Goal: Navigation & Orientation: Find specific page/section

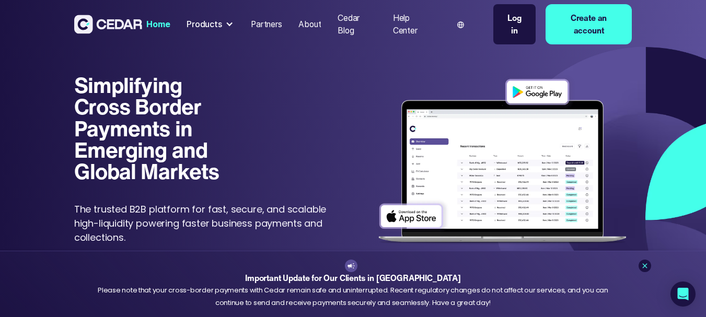
click at [349, 28] on div "Cedar Blog" at bounding box center [357, 24] width 39 height 25
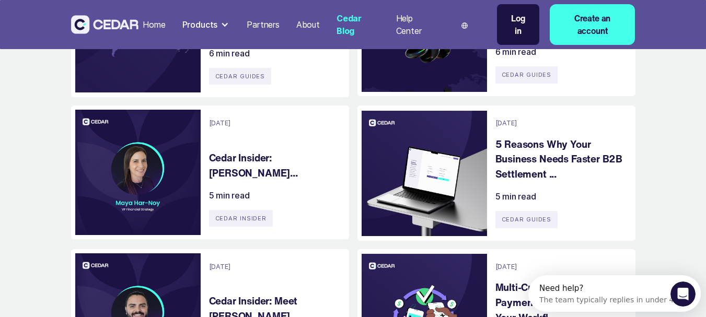
click at [218, 23] on div "Products" at bounding box center [206, 24] width 56 height 21
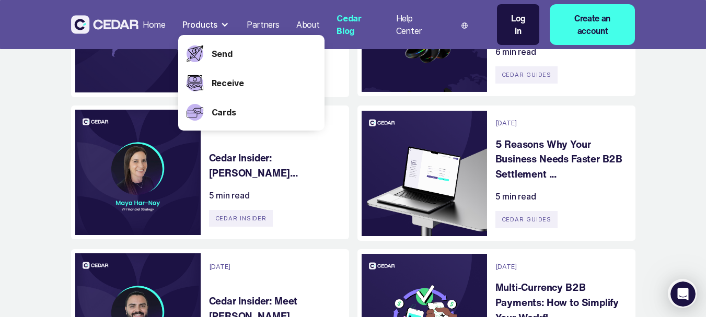
click at [218, 23] on div "Products" at bounding box center [206, 24] width 56 height 21
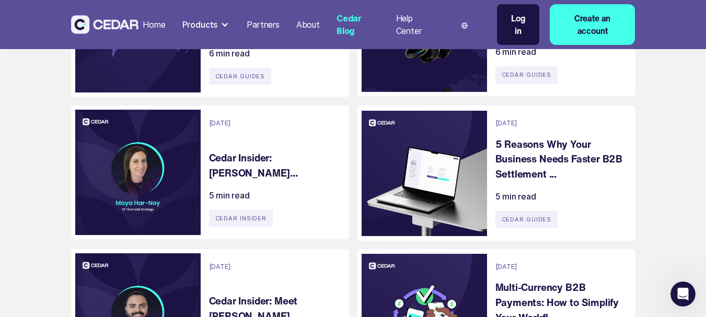
scroll to position [105, 0]
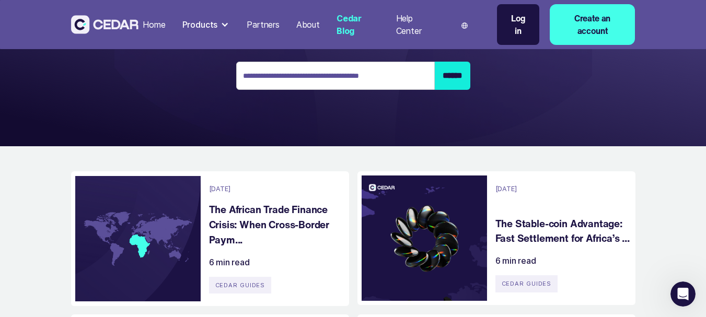
click at [216, 13] on nav "Home Products Send Receive Cards Partners About Cedar Blog Help Center Language…" at bounding box center [386, 24] width 496 height 41
click at [218, 24] on div "Products" at bounding box center [206, 24] width 56 height 21
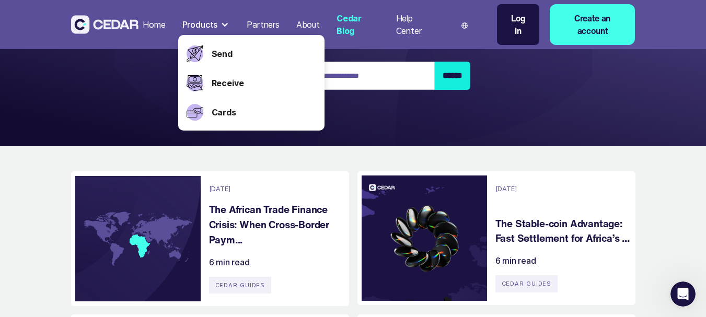
click at [127, 71] on section "Home Products Send Receive Cards Partners About Cedar Blog Help Center Language…" at bounding box center [353, 20] width 706 height 251
